Goal: Information Seeking & Learning: Learn about a topic

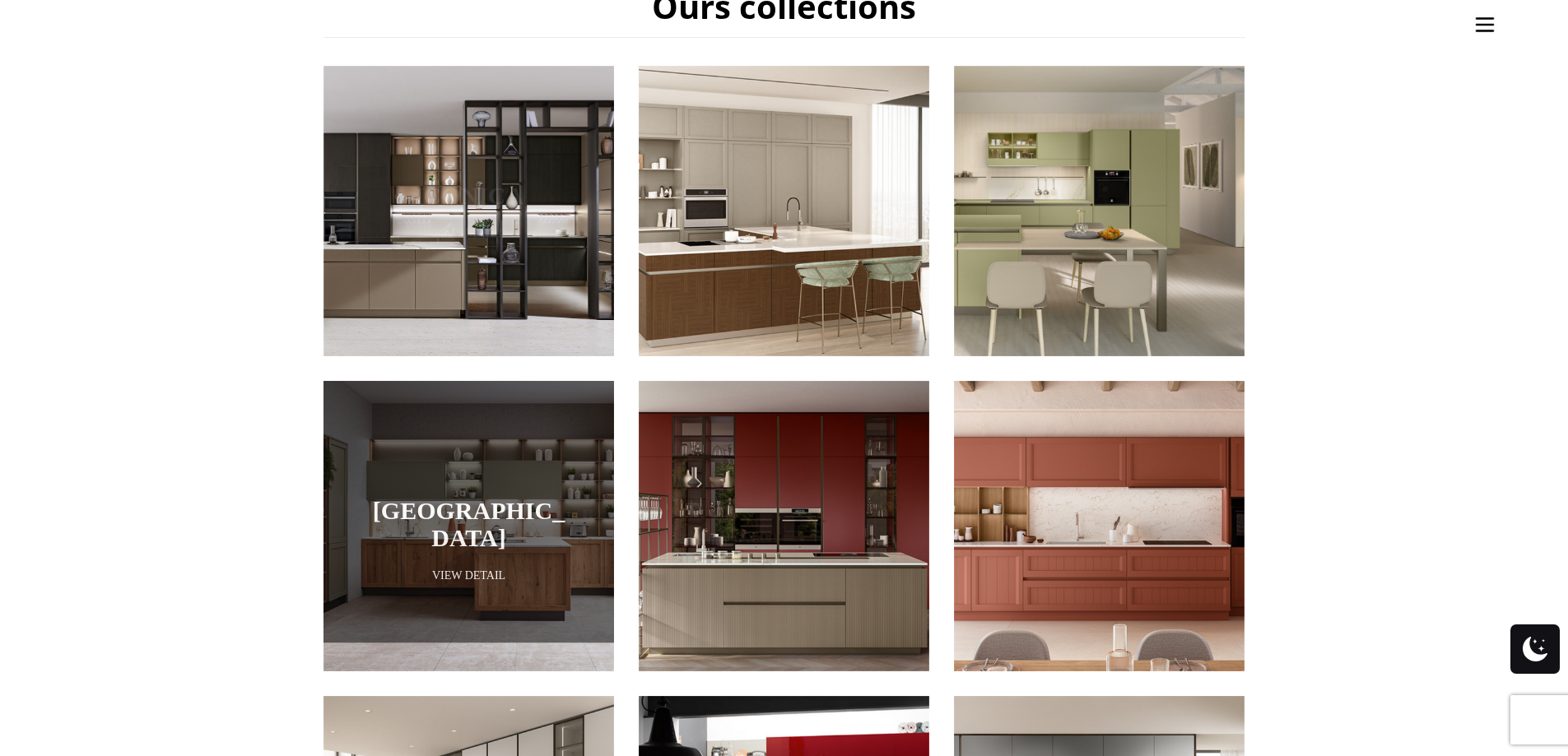
scroll to position [822, 0]
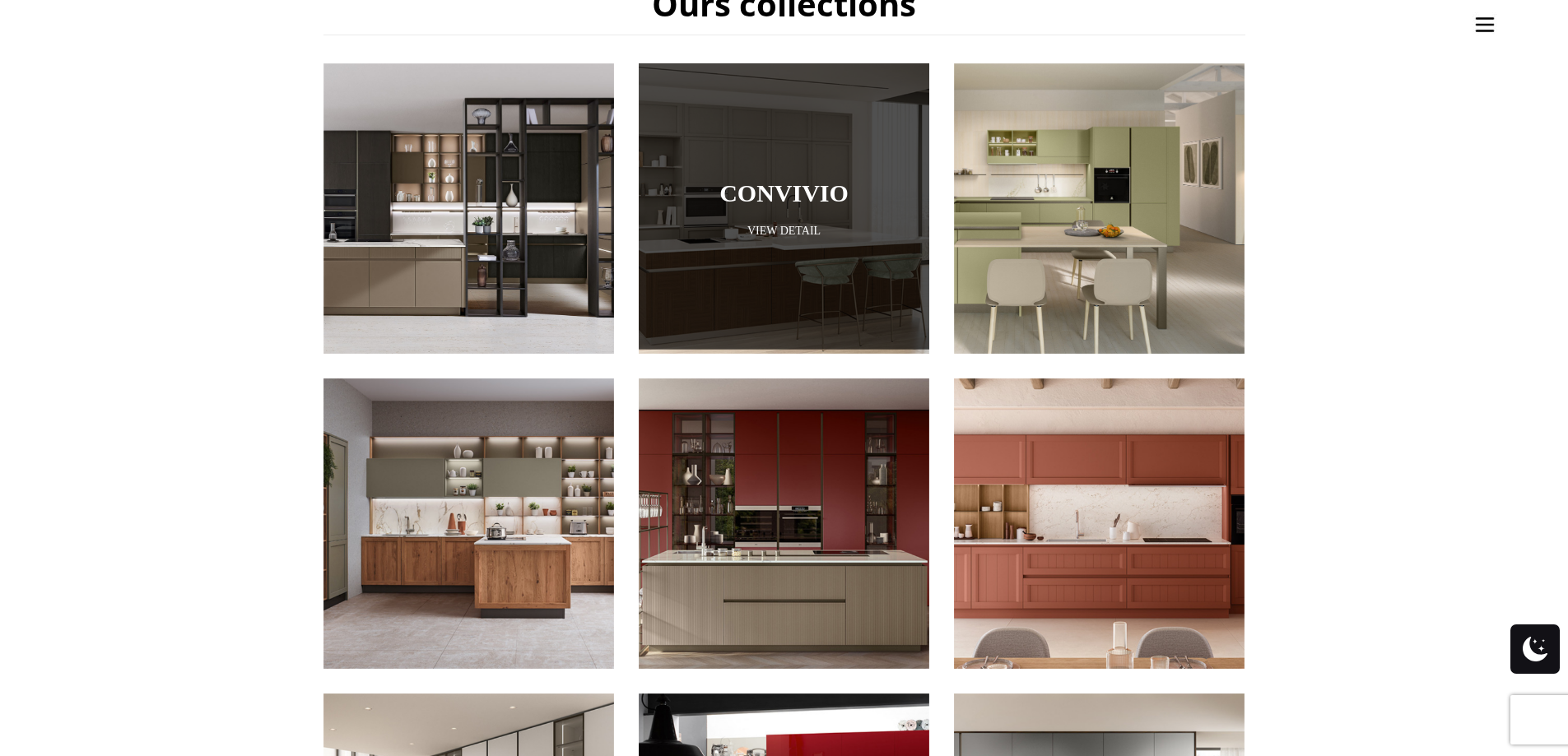
click at [784, 226] on div at bounding box center [784, 204] width 291 height 291
click at [809, 179] on link "Convivio" at bounding box center [784, 193] width 208 height 28
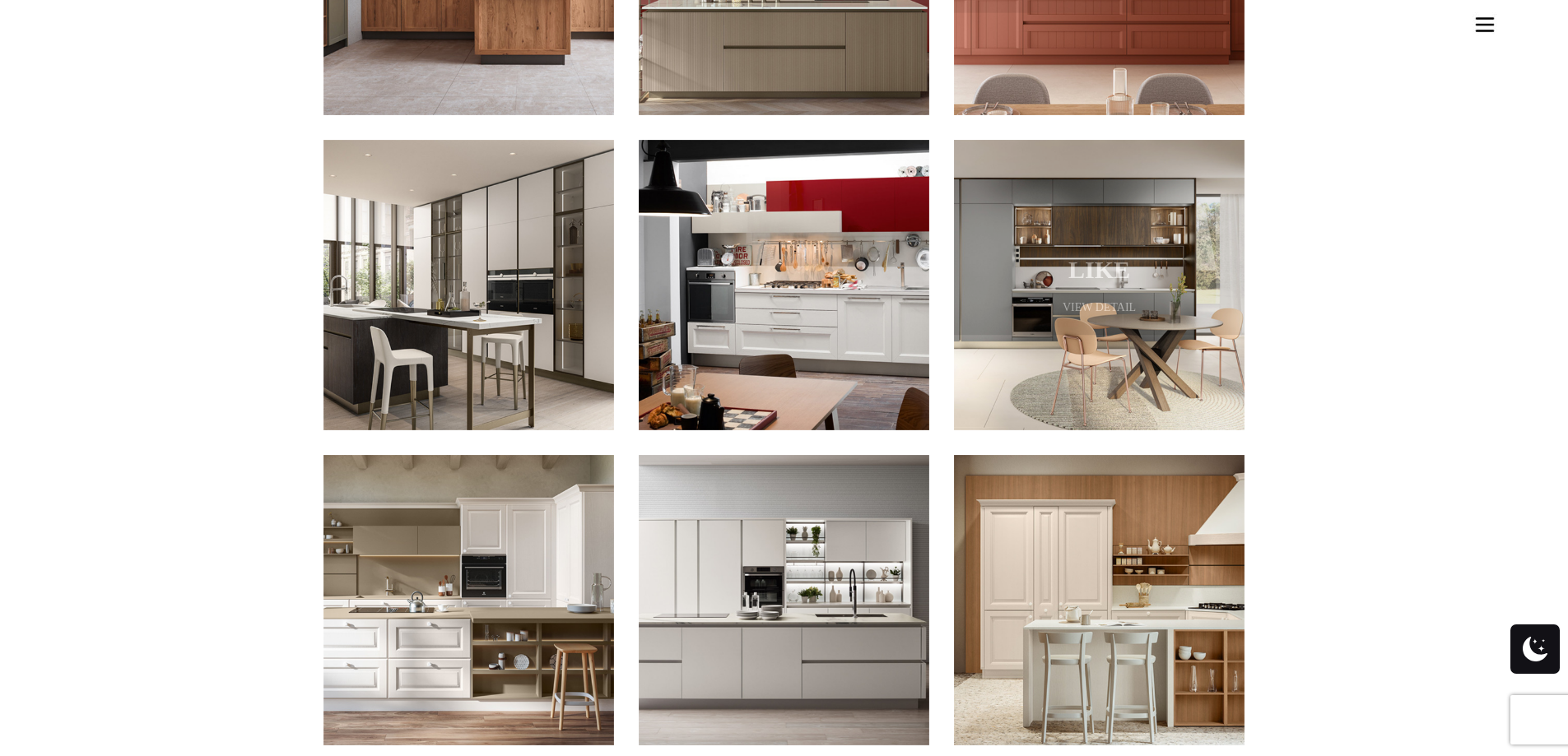
scroll to position [1398, 0]
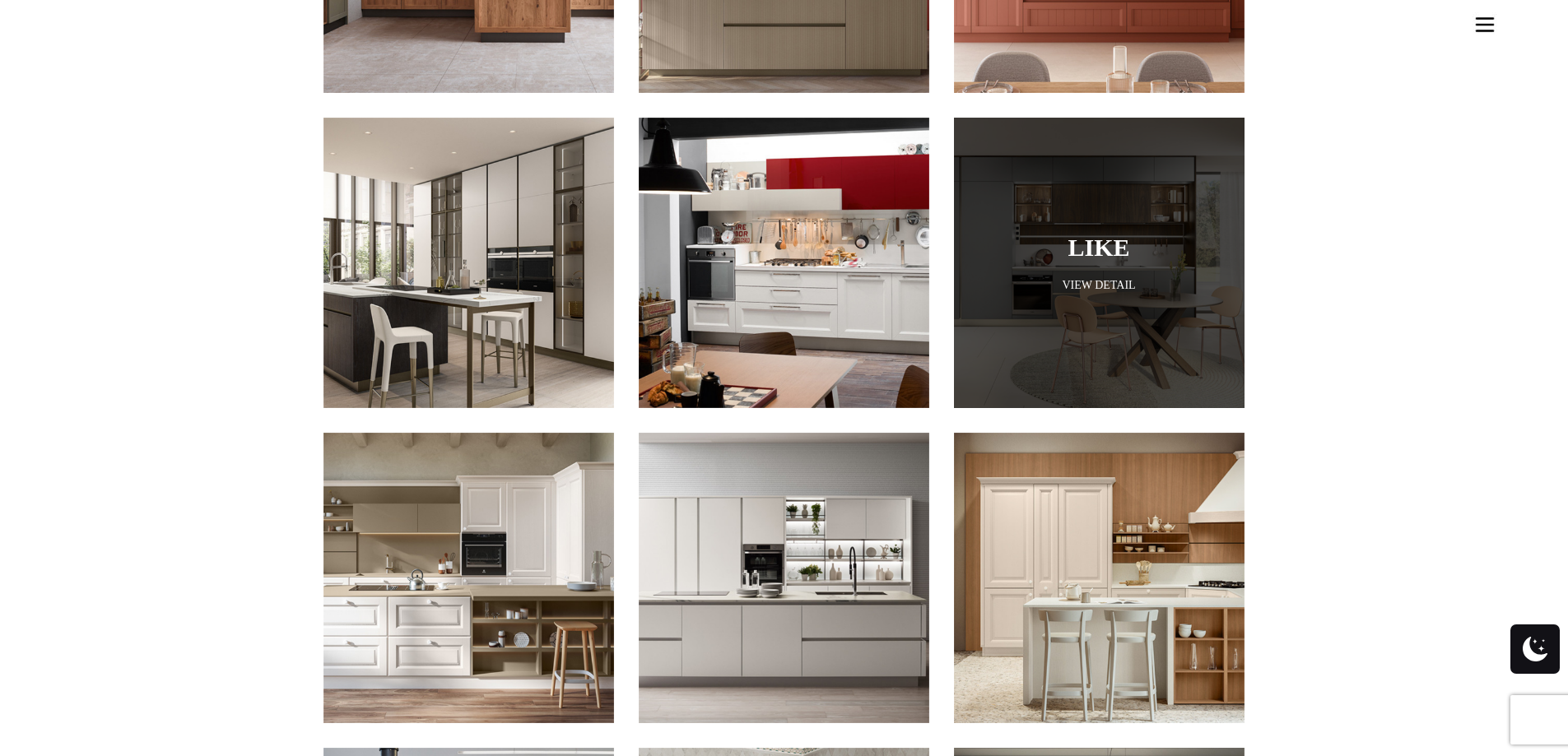
click at [1027, 295] on div at bounding box center [1100, 263] width 291 height 291
click at [1068, 202] on div at bounding box center [1100, 263] width 291 height 291
click at [1094, 277] on link "View Detail" at bounding box center [1100, 284] width 291 height 16
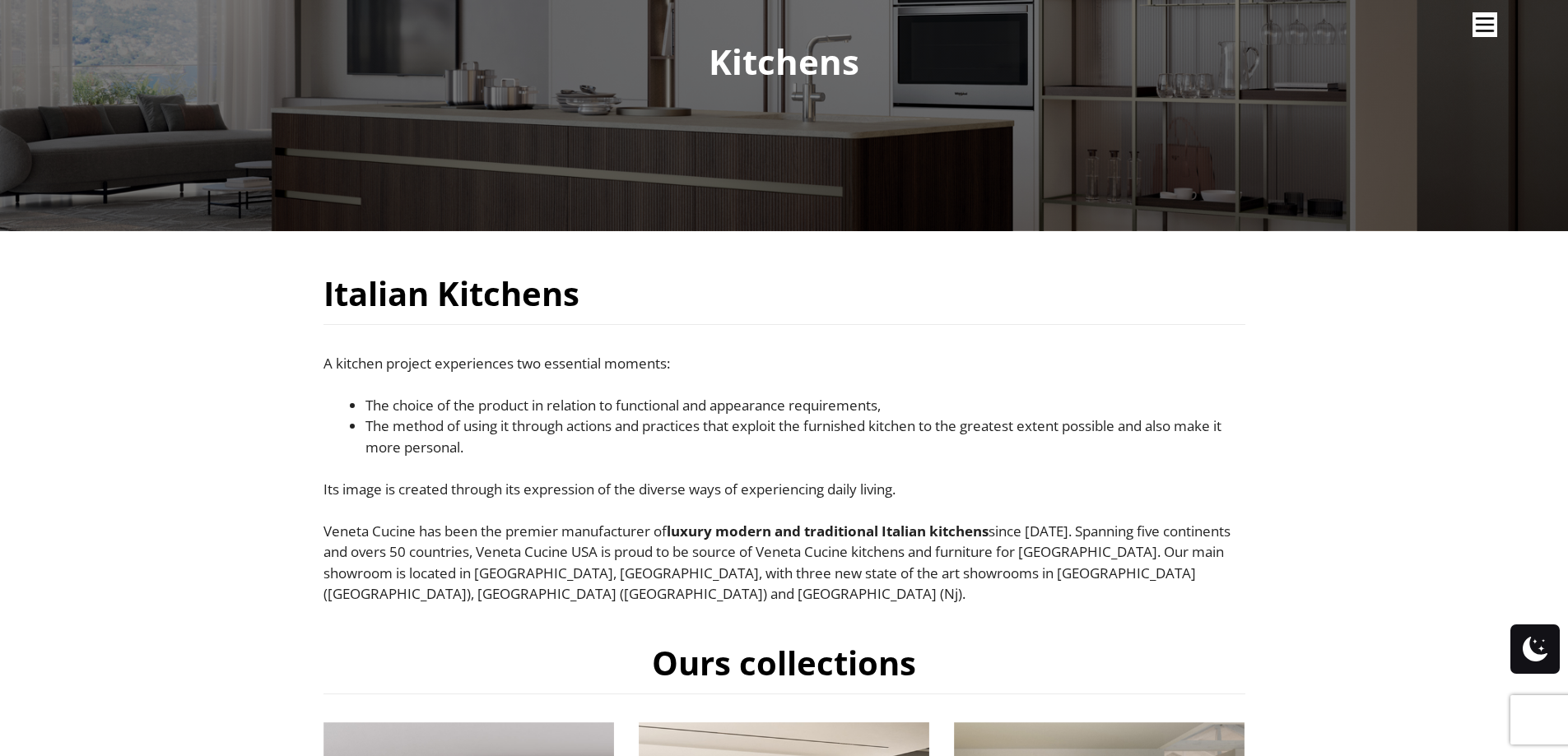
scroll to position [165, 0]
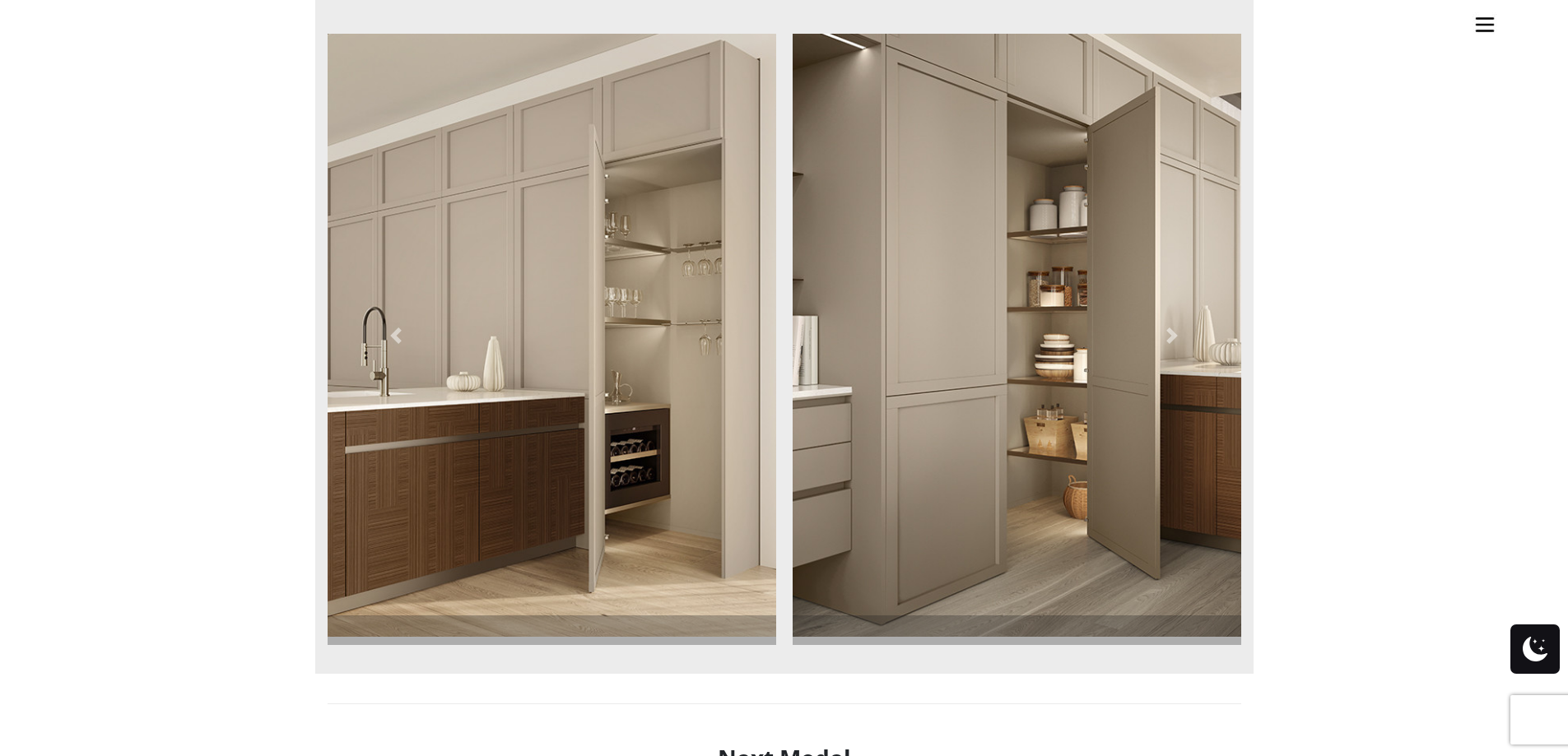
scroll to position [1287, 0]
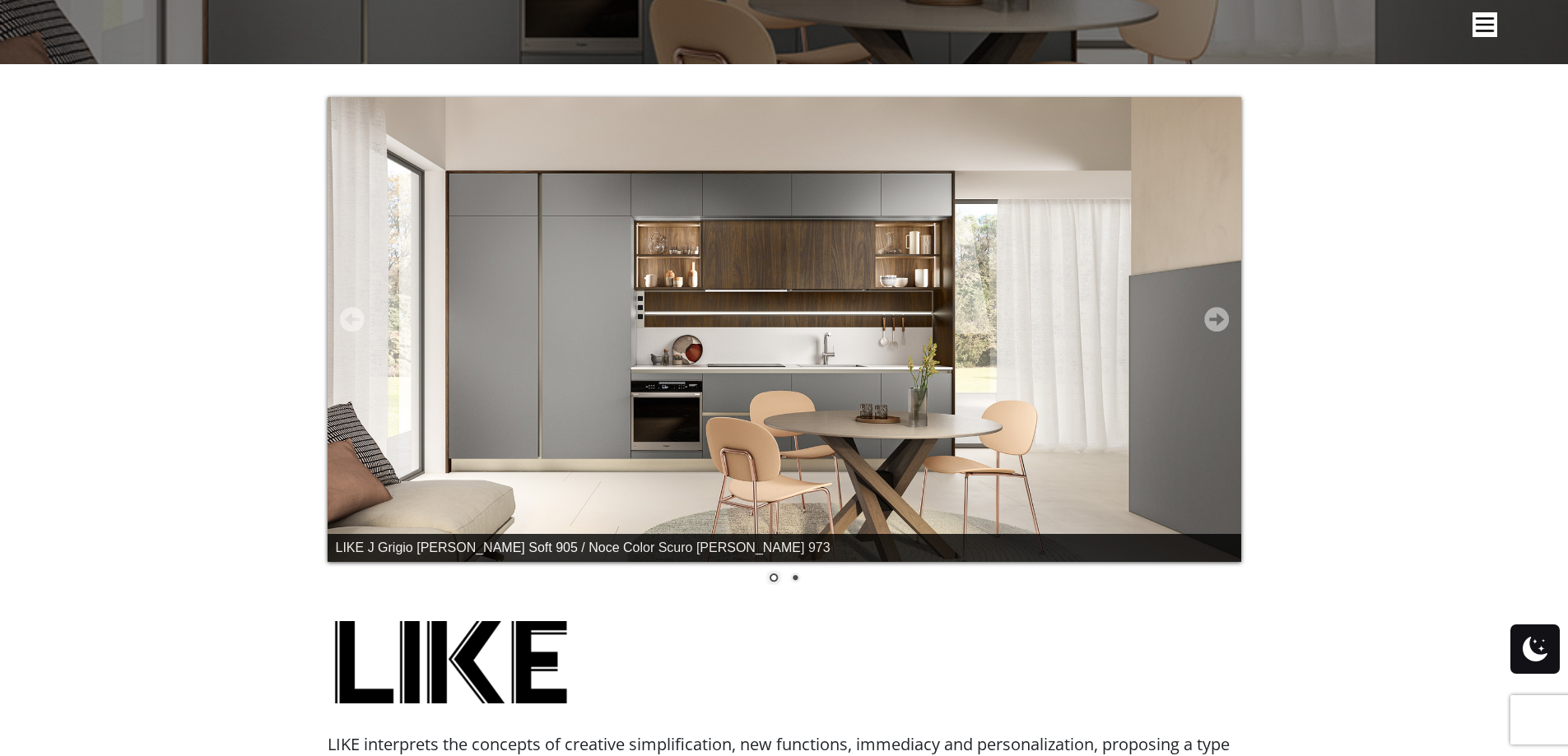
scroll to position [329, 0]
click at [1215, 322] on link "Next" at bounding box center [1216, 318] width 25 height 25
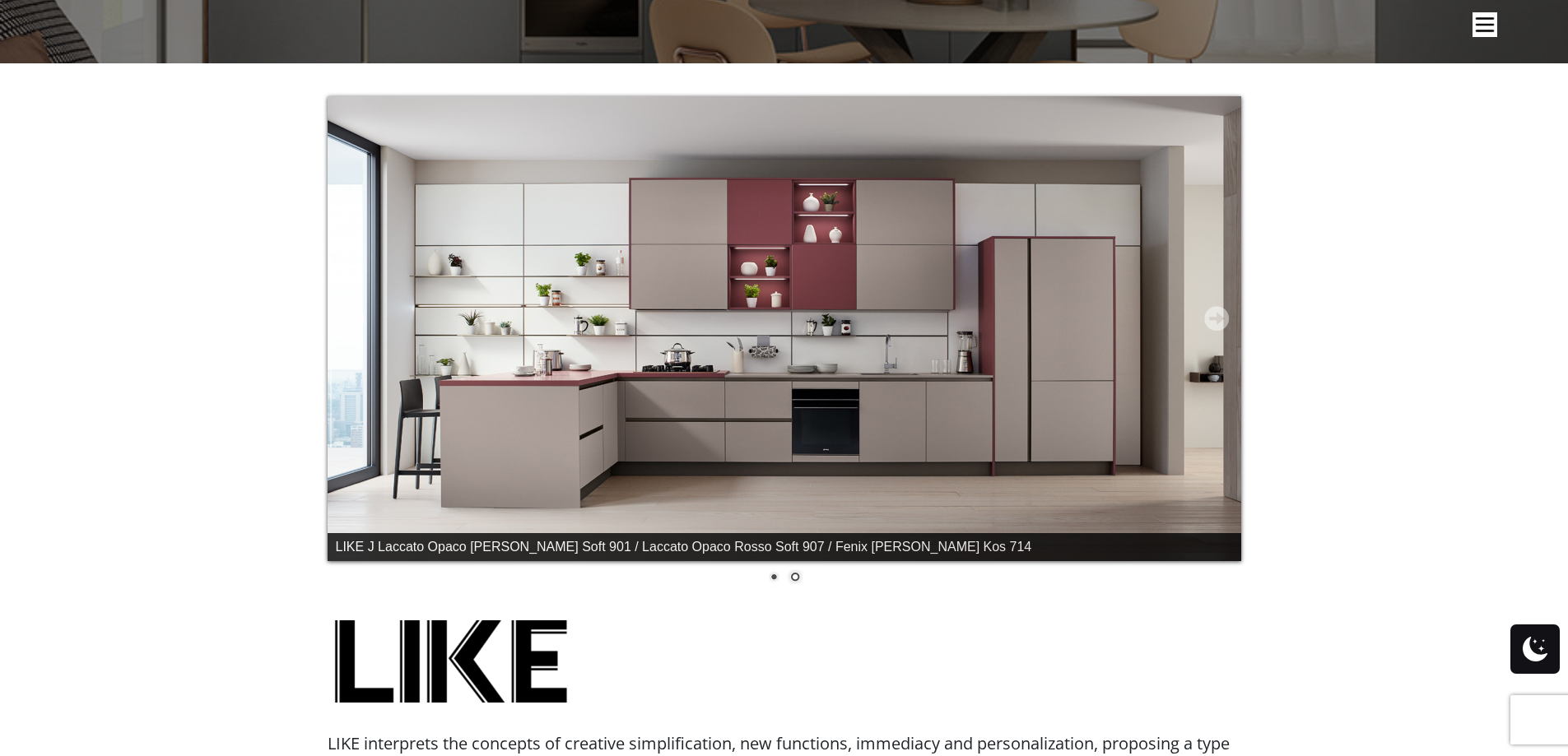
click at [1215, 322] on link "Next" at bounding box center [1216, 318] width 25 height 25
